Goal: Contribute content

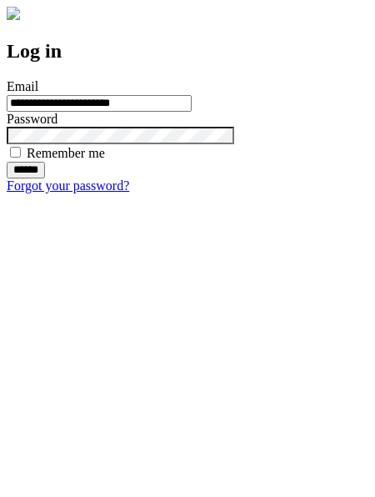
type input "**********"
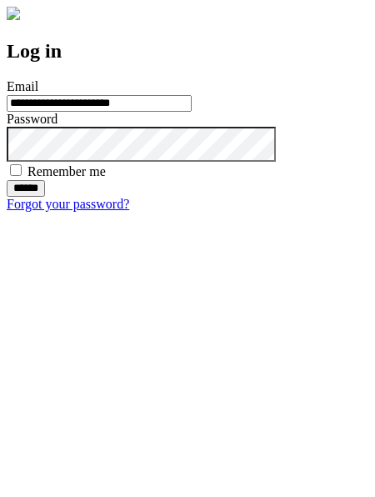
click at [45, 197] on input "******" at bounding box center [26, 188] width 38 height 17
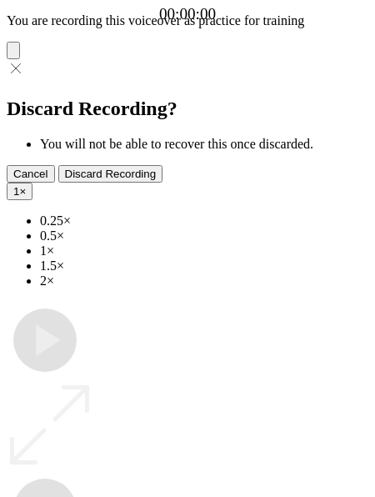
type input "**********"
